Goal: Transaction & Acquisition: Purchase product/service

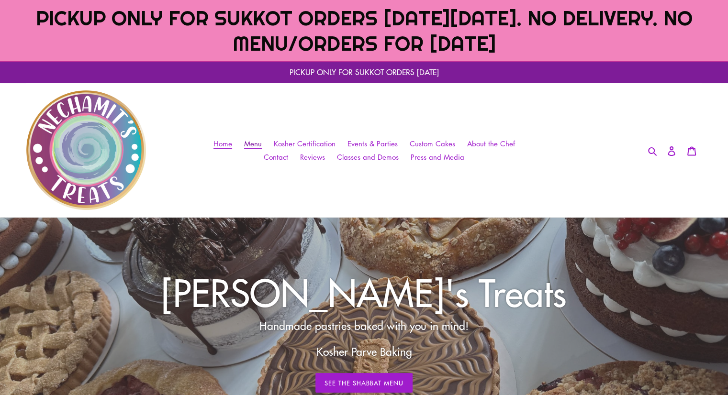
click at [255, 145] on span "Menu" at bounding box center [253, 144] width 18 height 10
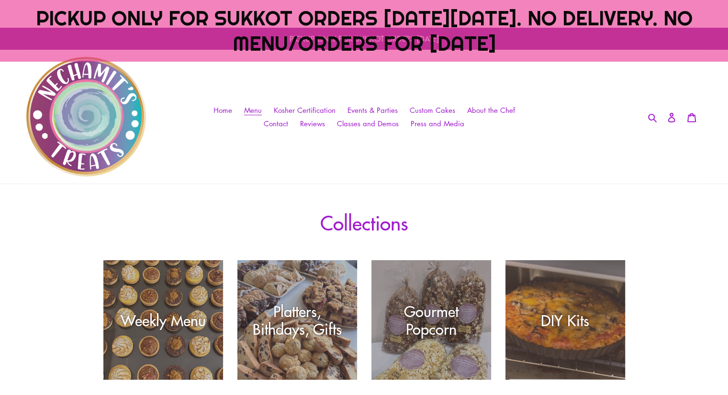
scroll to position [48, 0]
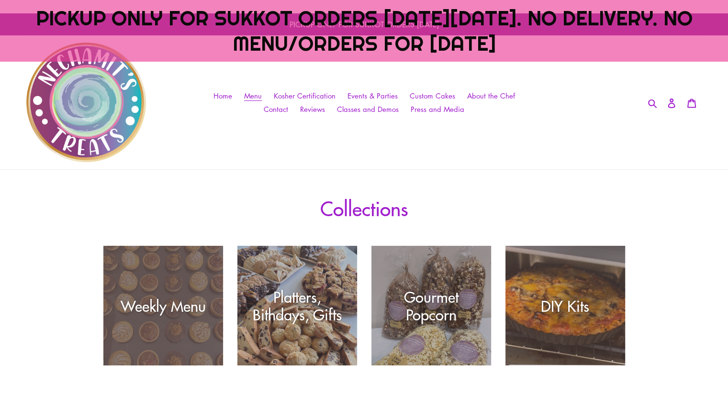
click at [182, 302] on div "Weekly Menu" at bounding box center [163, 306] width 120 height 18
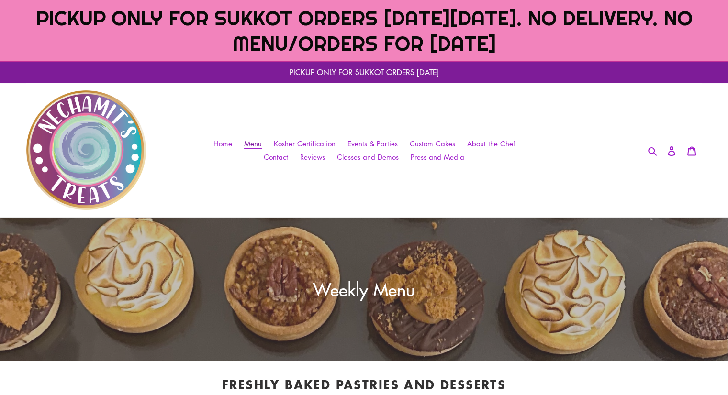
click at [255, 144] on span "Menu" at bounding box center [253, 144] width 18 height 10
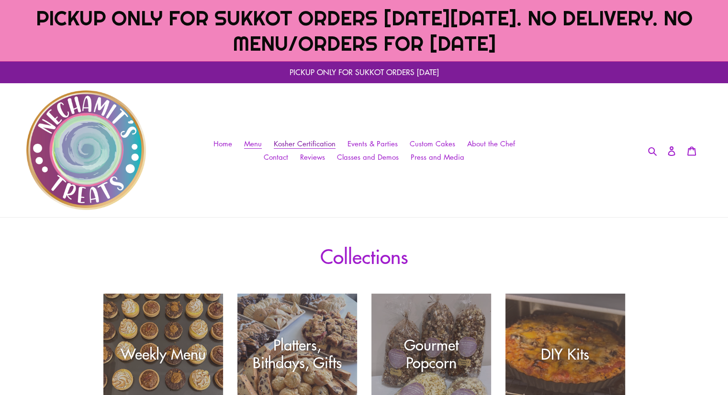
click at [302, 143] on span "Kosher Certification" at bounding box center [305, 144] width 62 height 10
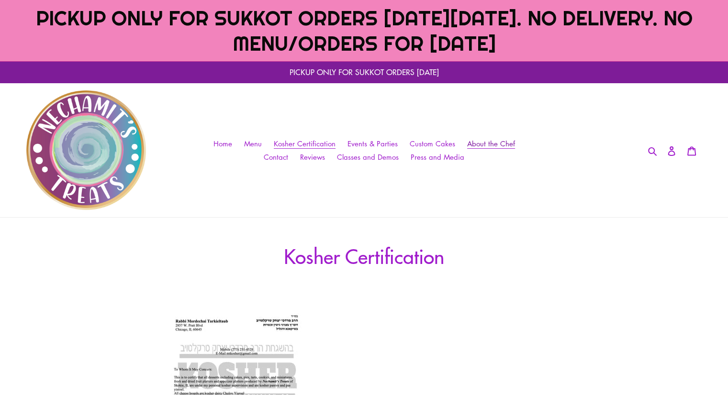
click at [501, 138] on link "About the Chef" at bounding box center [490, 144] width 57 height 14
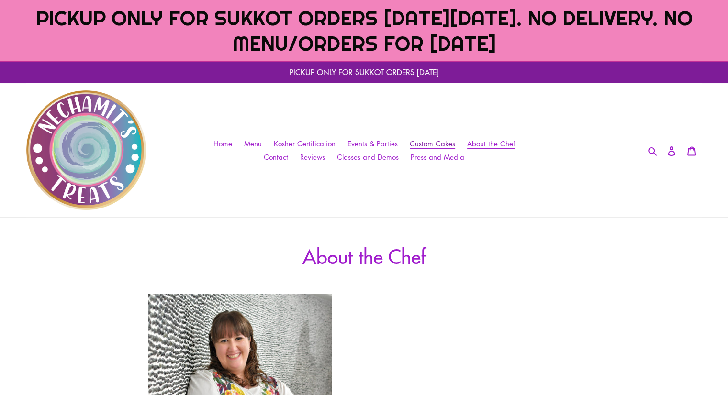
click at [436, 145] on span "Custom Cakes" at bounding box center [432, 144] width 45 height 10
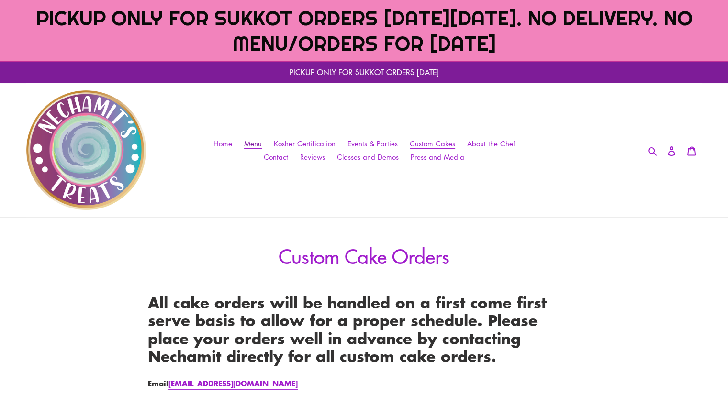
click at [250, 142] on span "Menu" at bounding box center [253, 144] width 18 height 10
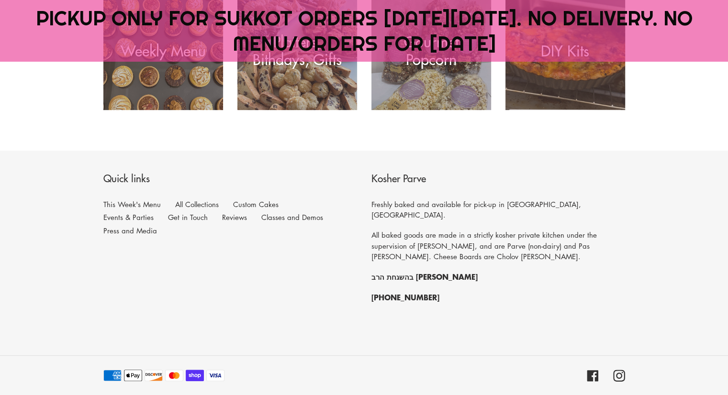
scroll to position [319, 0]
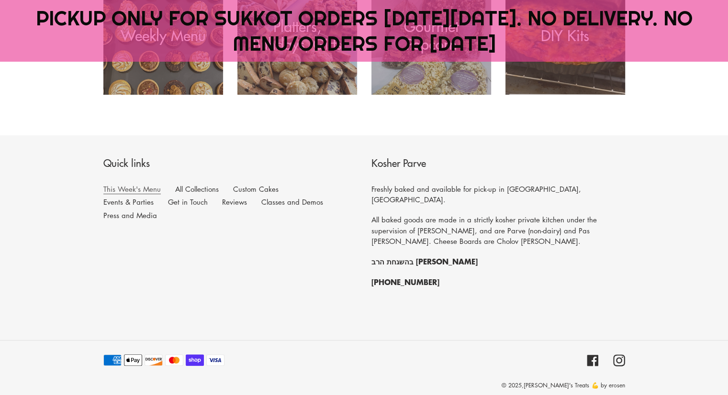
click at [124, 188] on link "This Week's Menu" at bounding box center [131, 189] width 57 height 10
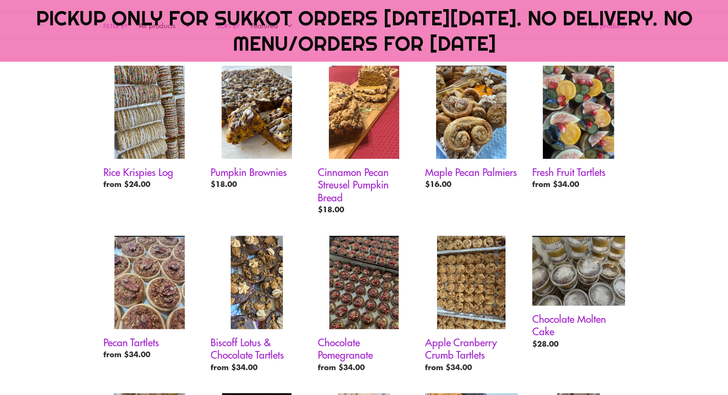
scroll to position [622, 0]
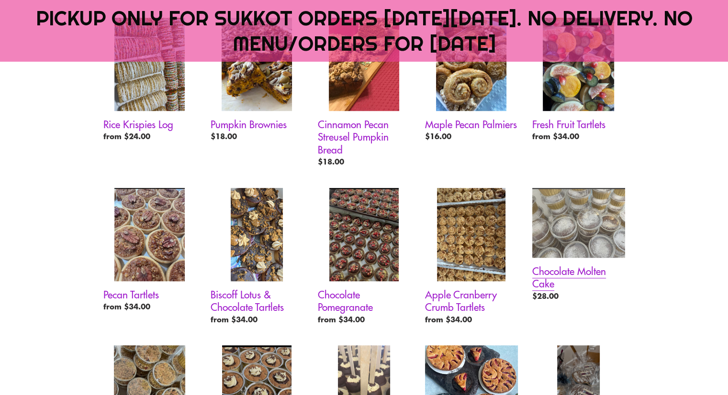
click at [580, 267] on link "Chocolate Molten Cake" at bounding box center [578, 246] width 93 height 117
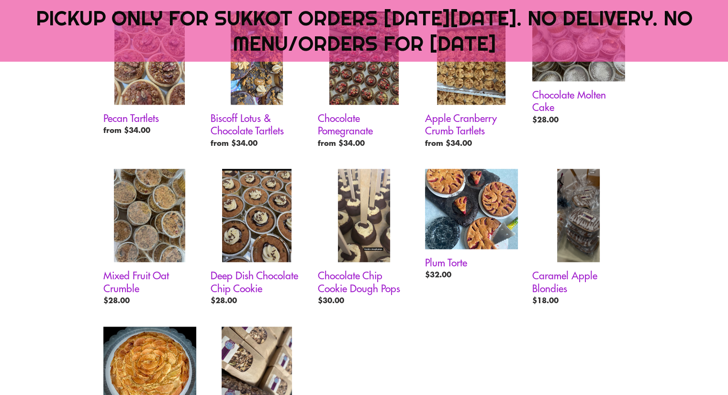
scroll to position [800, 0]
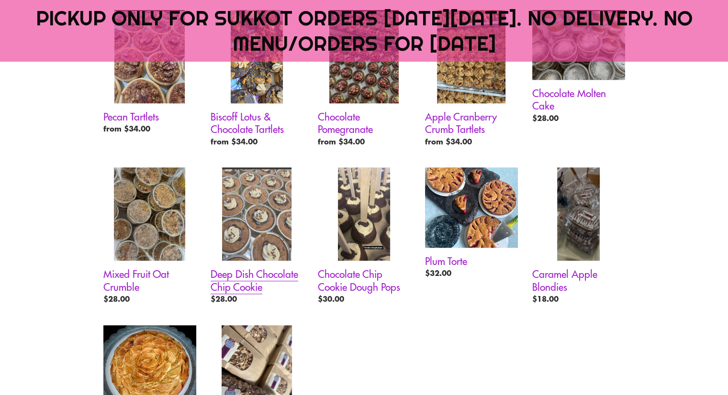
click at [275, 272] on link "Deep Dish Chocolate Chip Cookie" at bounding box center [257, 237] width 93 height 141
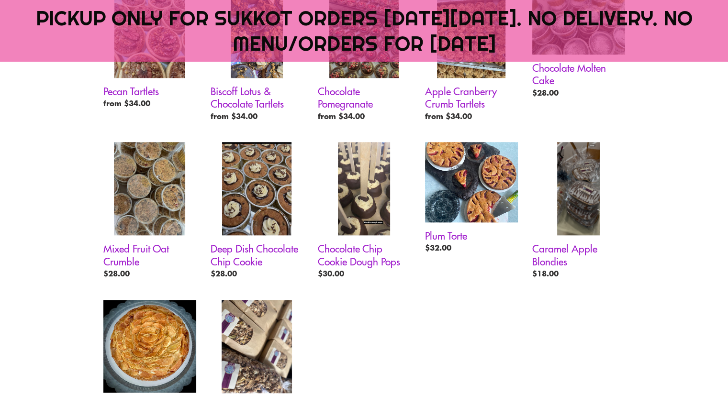
scroll to position [848, 0]
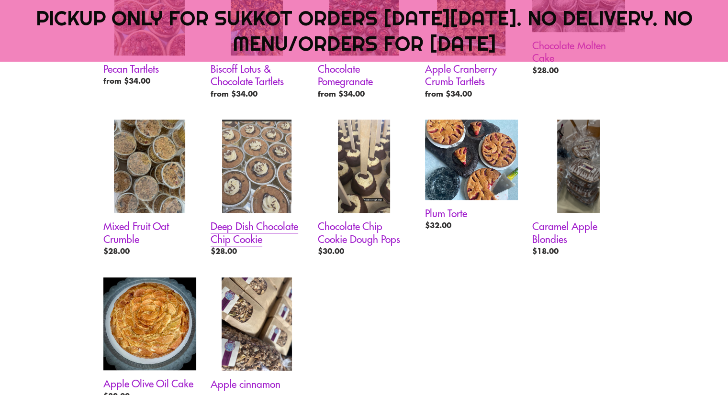
click at [239, 232] on link "Deep Dish Chocolate Chip Cookie" at bounding box center [257, 190] width 93 height 141
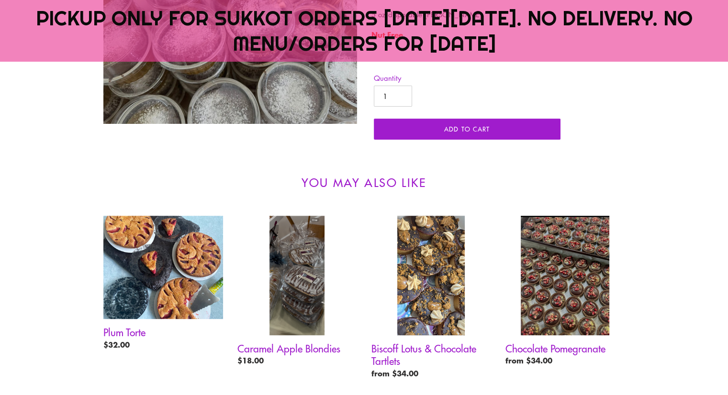
scroll to position [383, 0]
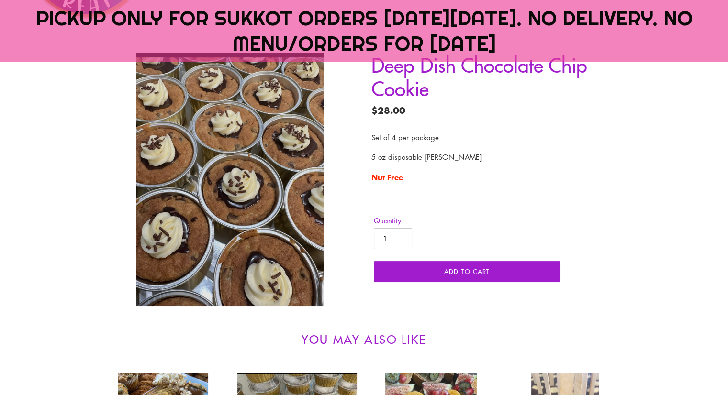
scroll to position [383, 0]
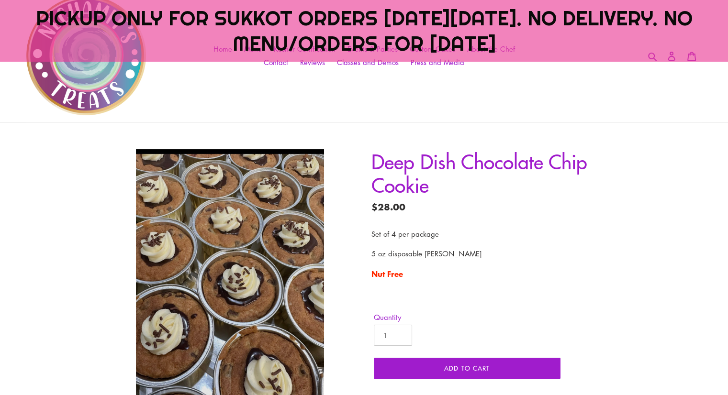
scroll to position [96, 0]
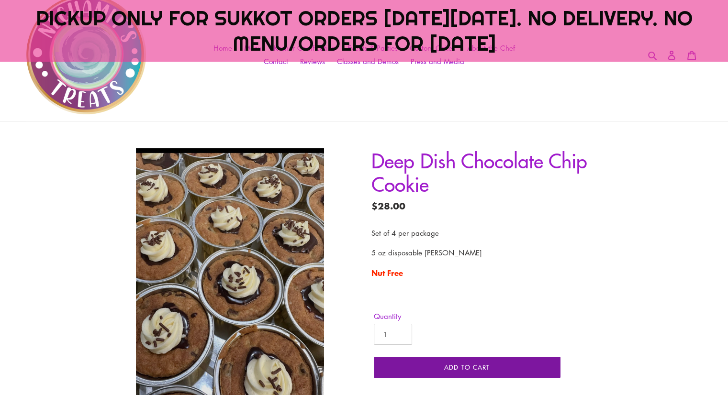
click at [462, 374] on button "Add to cart" at bounding box center [467, 367] width 187 height 21
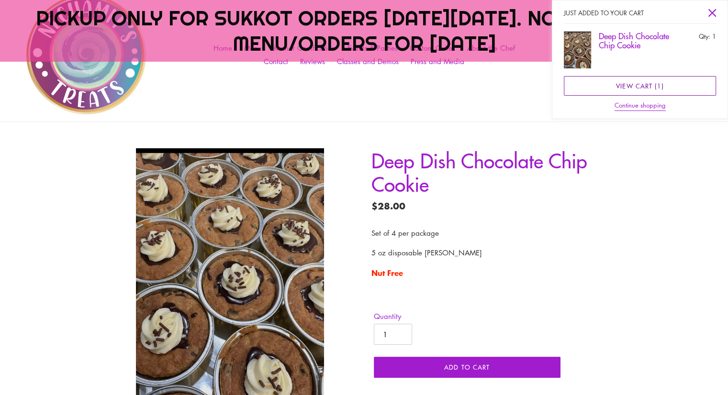
click at [622, 85] on link "View cart ( 1 )" at bounding box center [640, 86] width 152 height 20
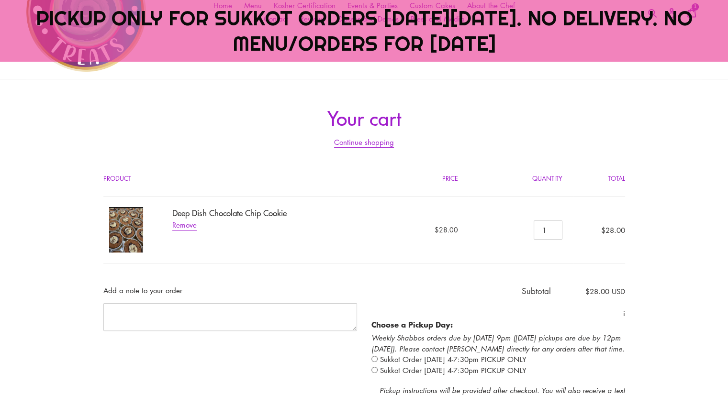
scroll to position [239, 0]
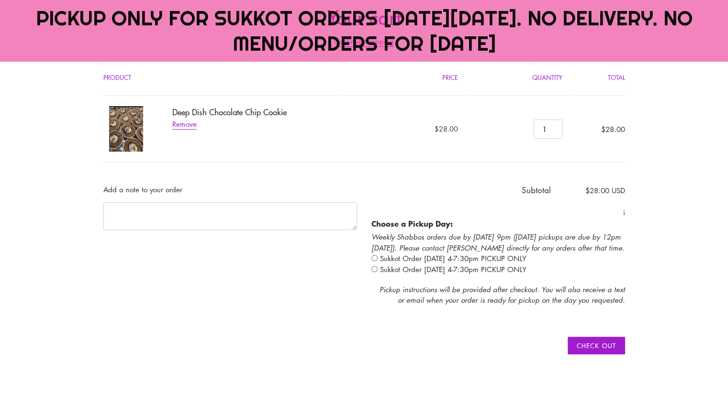
click at [378, 256] on input "radio" at bounding box center [374, 258] width 6 height 6
radio input "true"
click at [378, 260] on input "radio" at bounding box center [374, 258] width 6 height 6
click at [378, 257] on input "radio" at bounding box center [374, 258] width 6 height 6
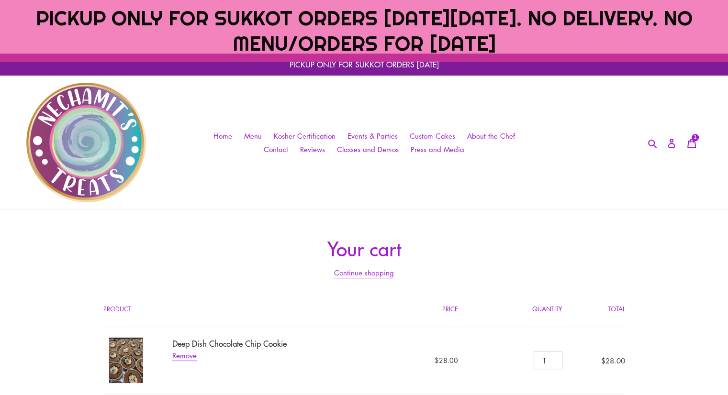
scroll to position [0, 0]
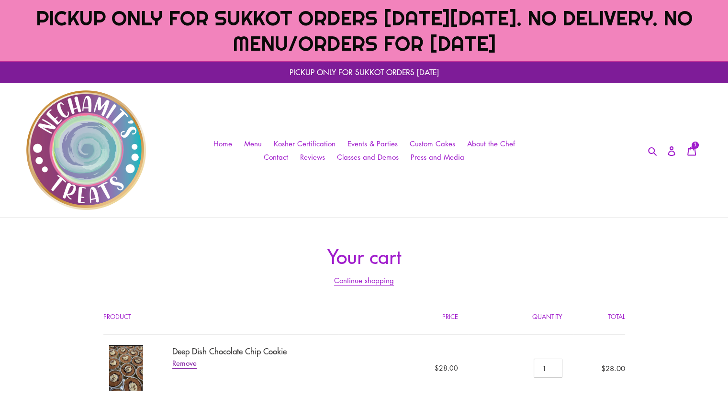
click at [183, 362] on link "Remove" at bounding box center [184, 363] width 24 height 11
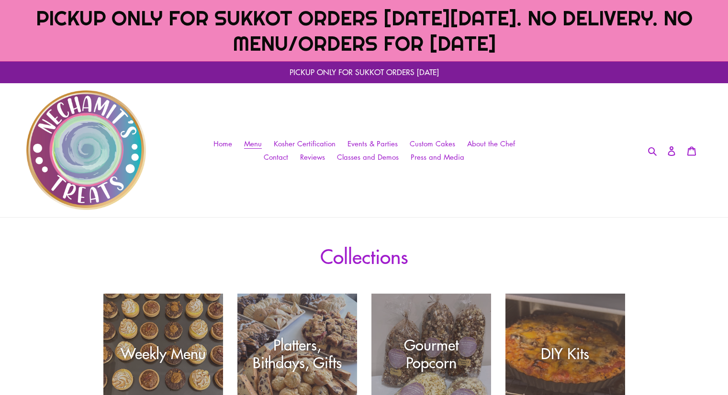
scroll to position [109, 0]
